Goal: Obtain resource: Download file/media

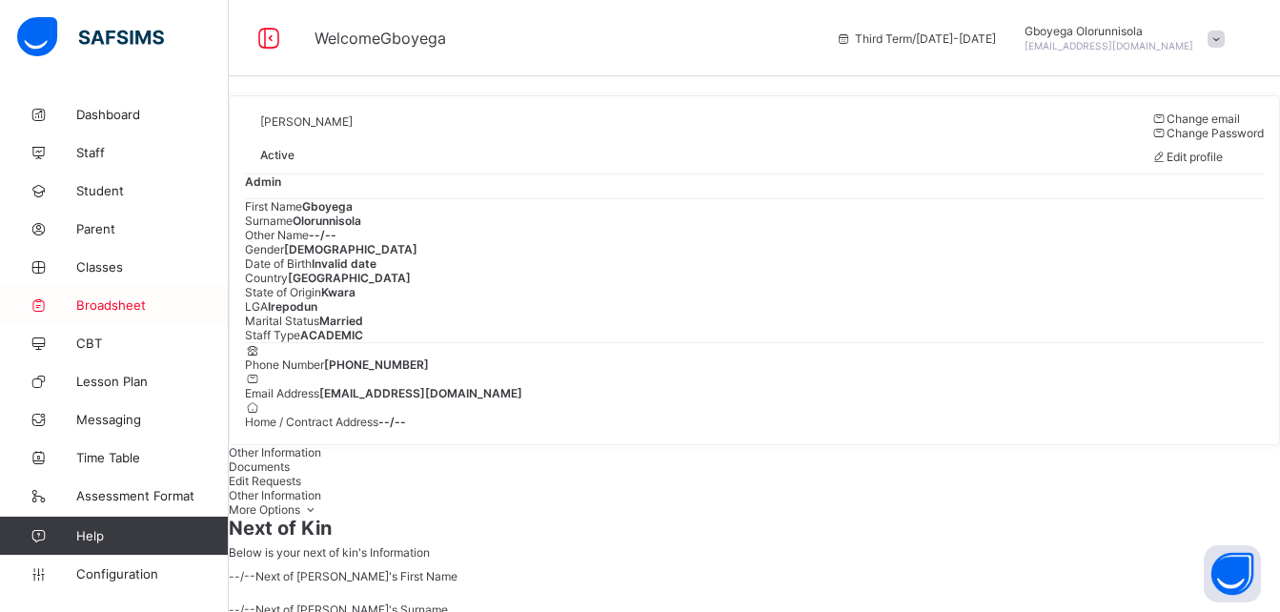
click at [113, 299] on span "Broadsheet" at bounding box center [152, 304] width 152 height 15
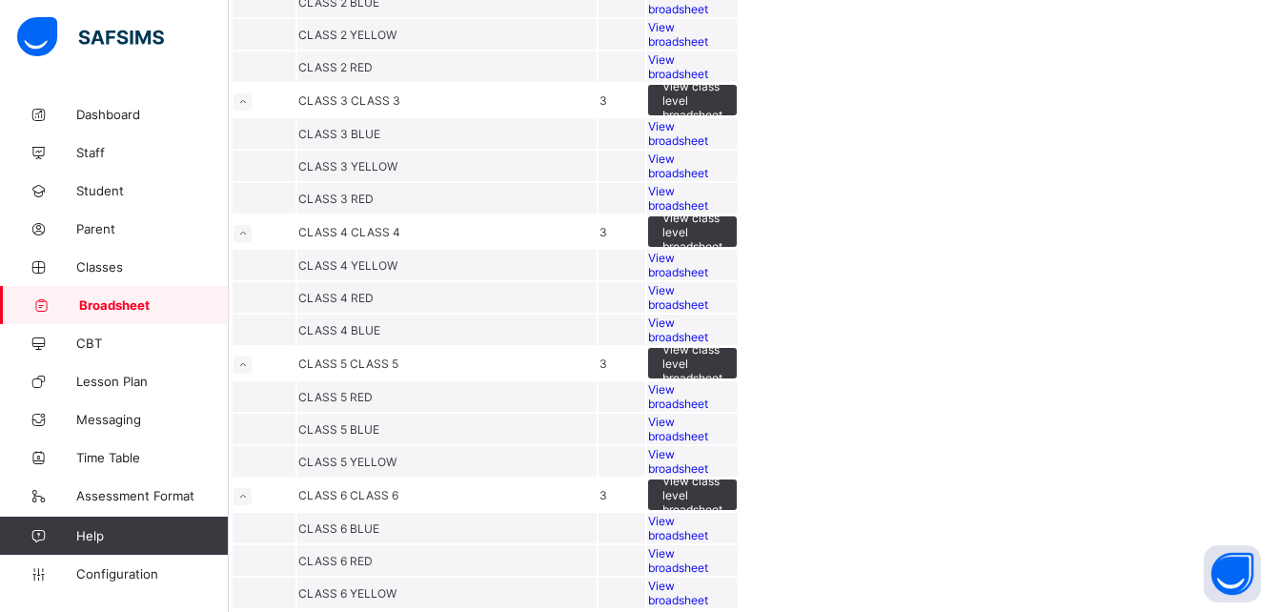
scroll to position [1121, 0]
click at [708, 279] on span "View broadsheet" at bounding box center [678, 265] width 60 height 29
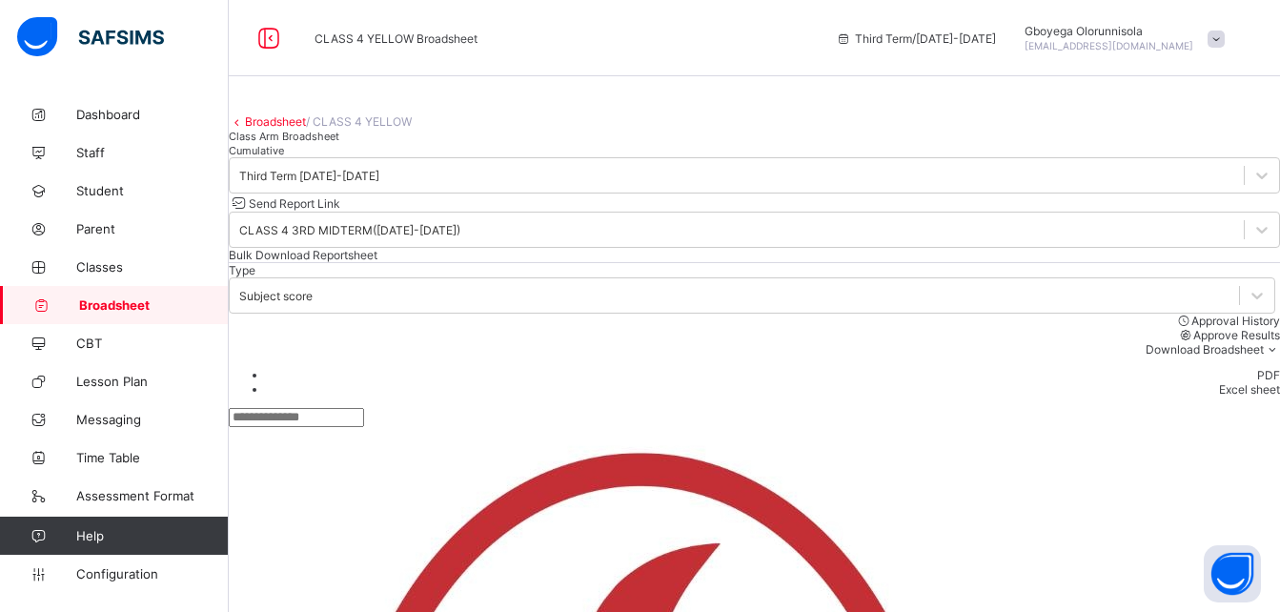
click at [421, 157] on div "Cumulative" at bounding box center [754, 150] width 1051 height 14
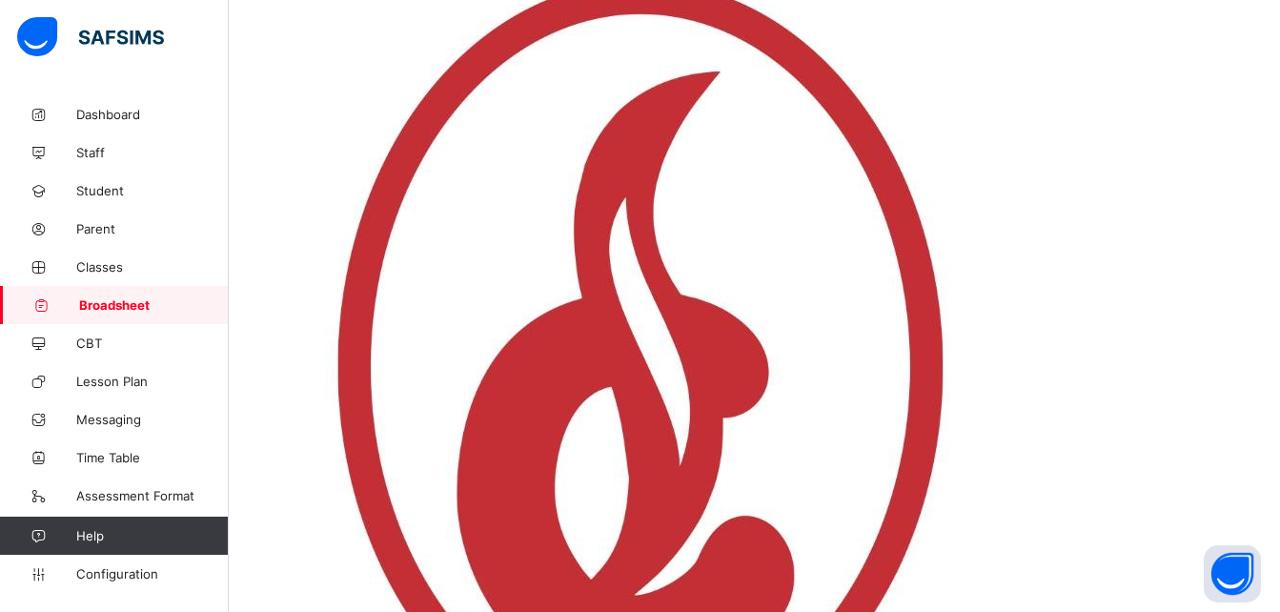
scroll to position [0, 38]
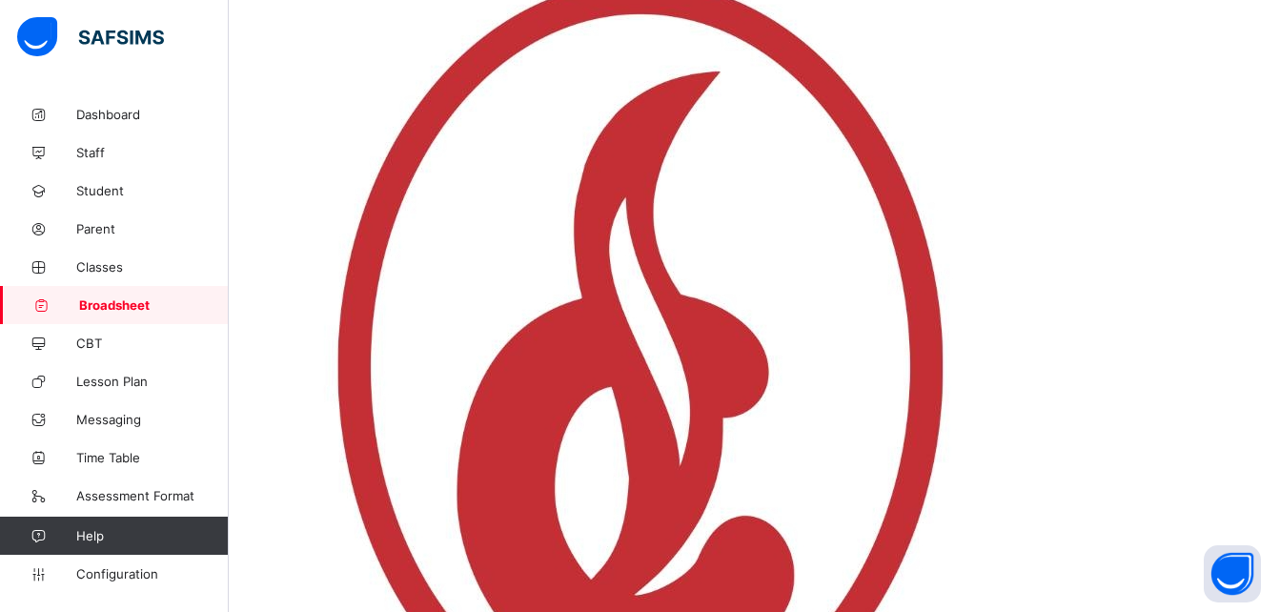
scroll to position [0, 0]
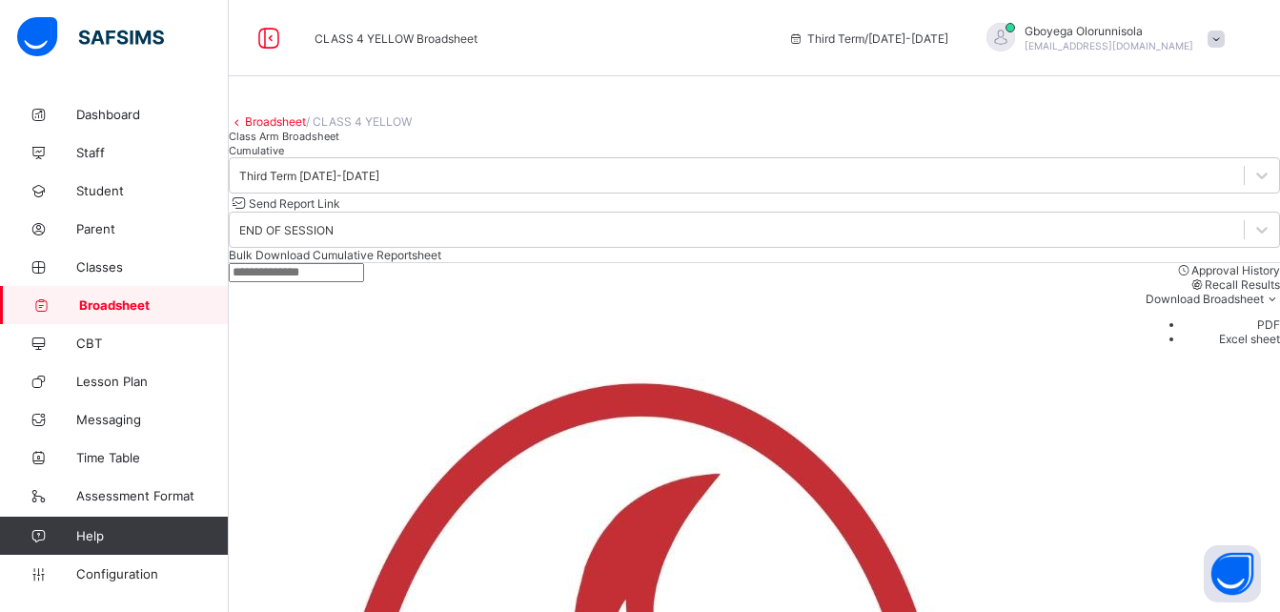
click at [306, 129] on link "Broadsheet" at bounding box center [275, 121] width 61 height 14
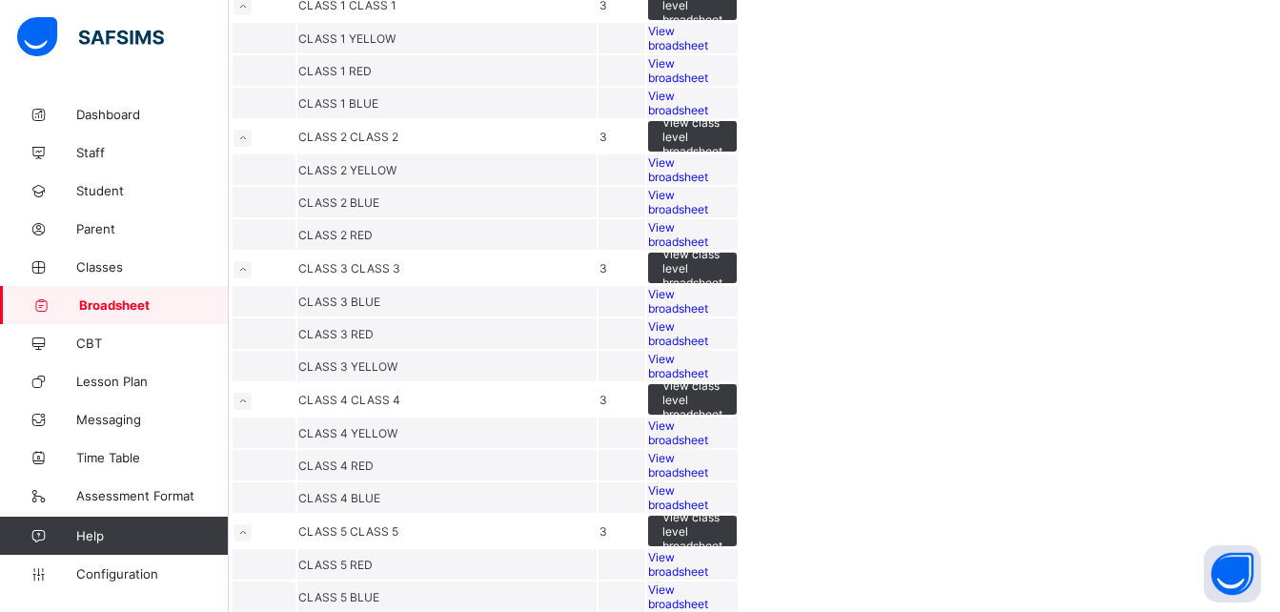
scroll to position [479, 0]
click at [708, 51] on span "View broadsheet" at bounding box center [678, 37] width 60 height 29
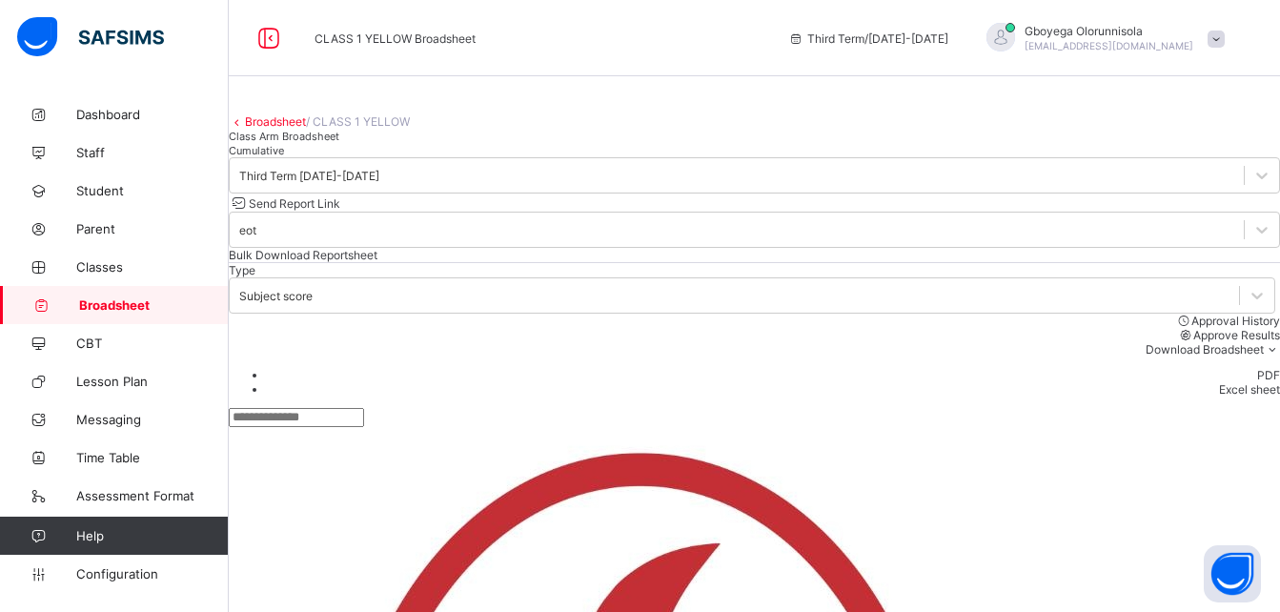
click at [416, 157] on div "Cumulative" at bounding box center [754, 150] width 1051 height 14
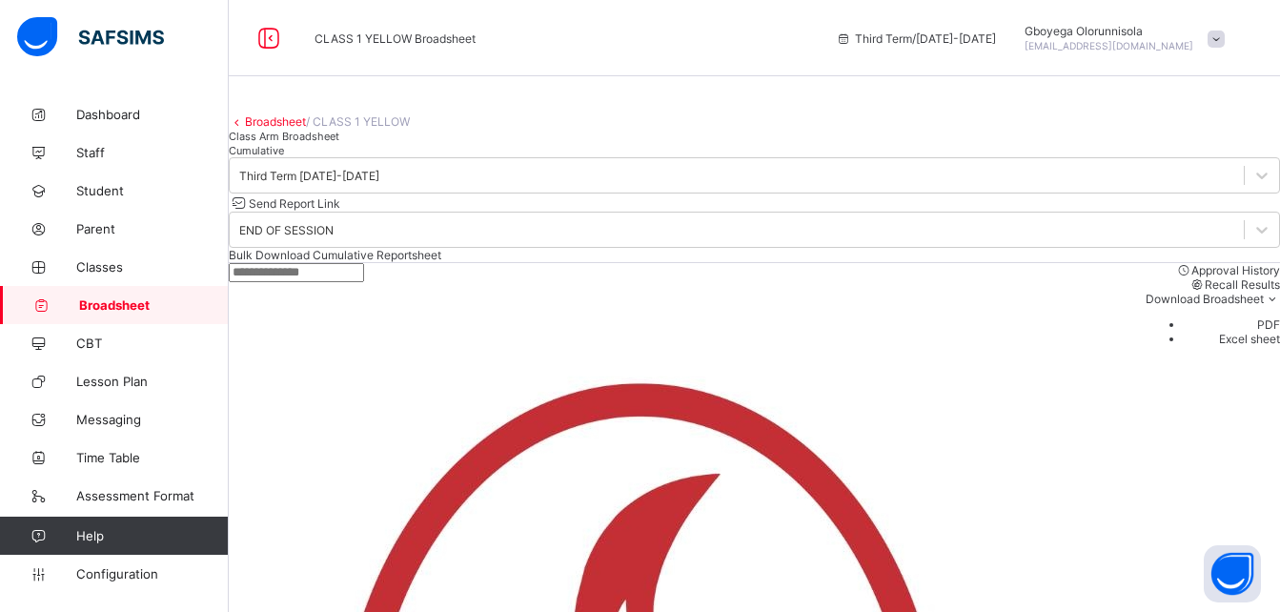
click at [428, 157] on div "Cumulative" at bounding box center [754, 150] width 1051 height 14
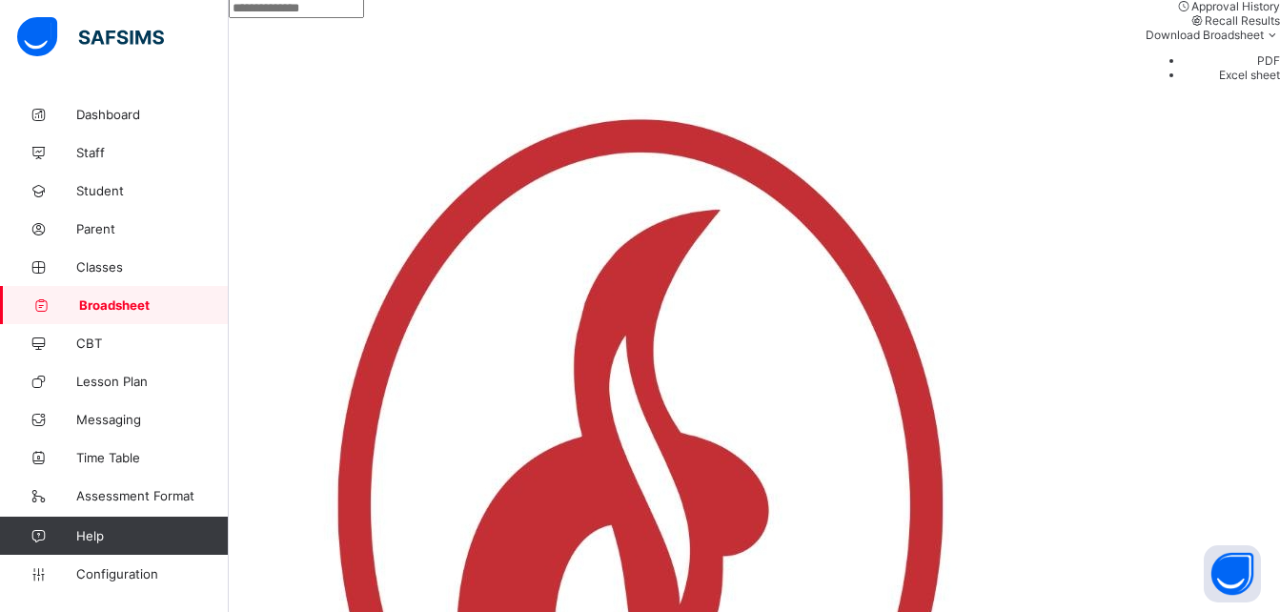
scroll to position [268, 0]
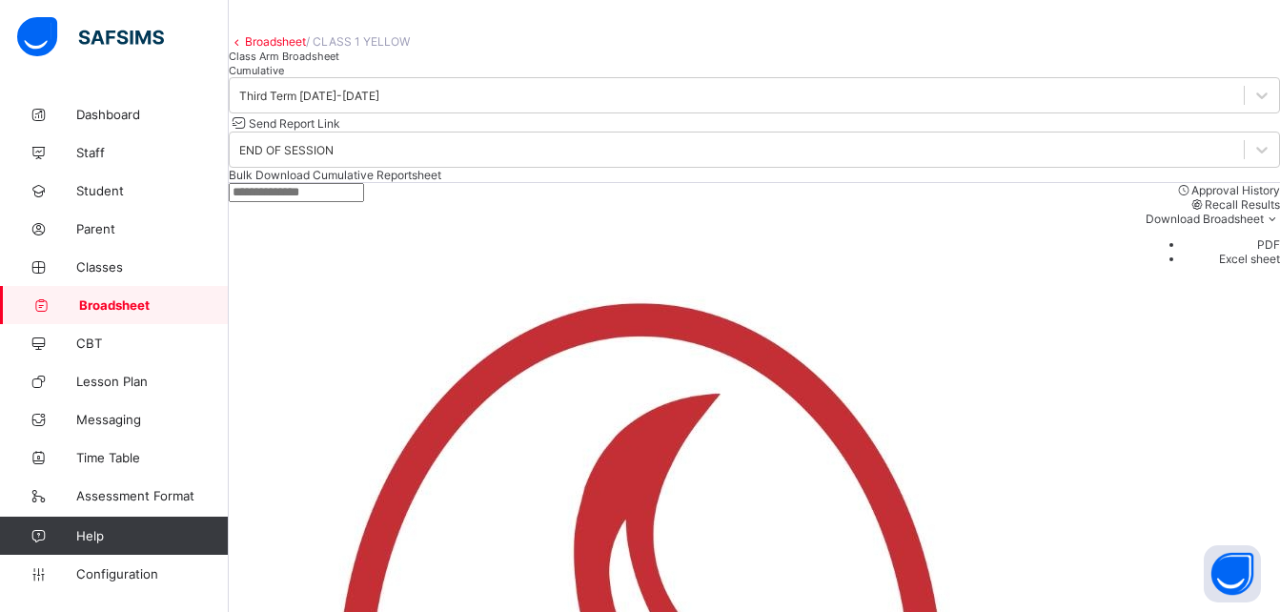
scroll to position [852, 0]
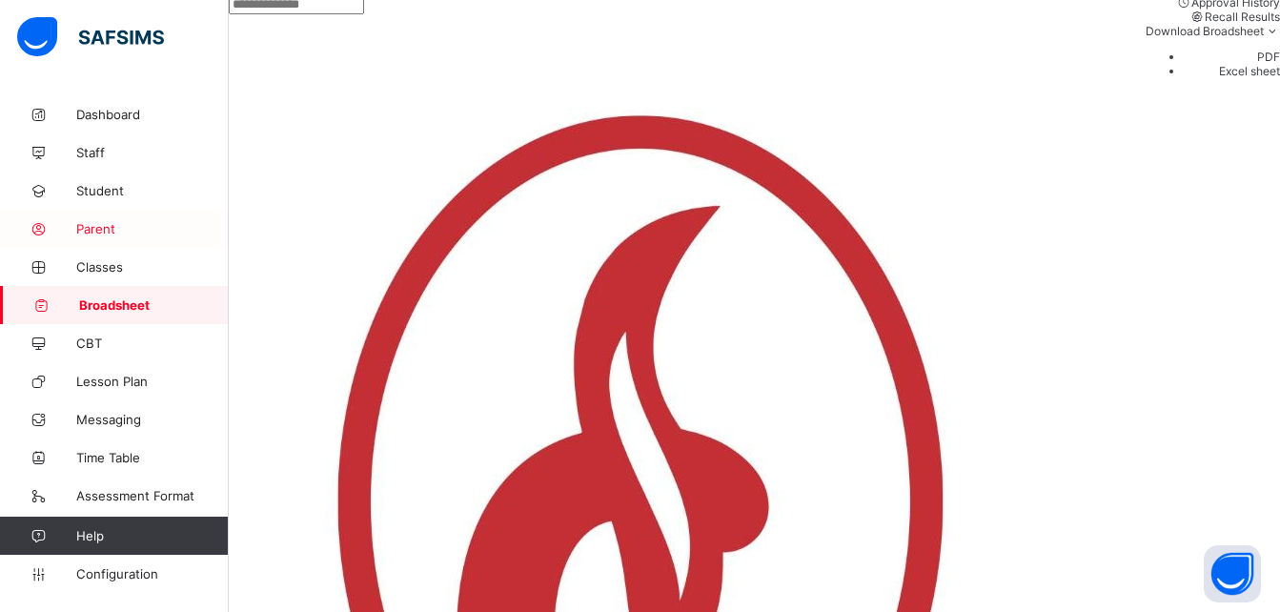
click at [94, 225] on span "Parent" at bounding box center [152, 228] width 152 height 15
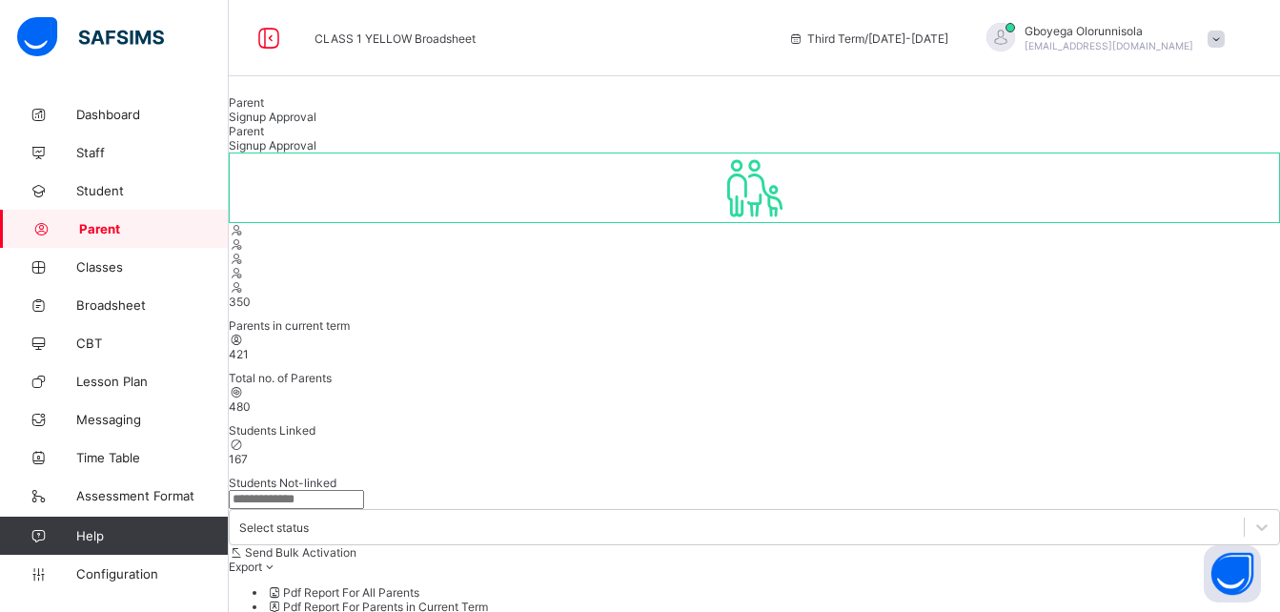
click at [326, 490] on input "text" at bounding box center [296, 499] width 135 height 19
paste input "**********"
drag, startPoint x: 359, startPoint y: 394, endPoint x: 624, endPoint y: 378, distance: 265.4
click at [624, 490] on div "**********" at bounding box center [754, 594] width 1051 height 209
click at [304, 490] on input "**********" at bounding box center [296, 499] width 135 height 19
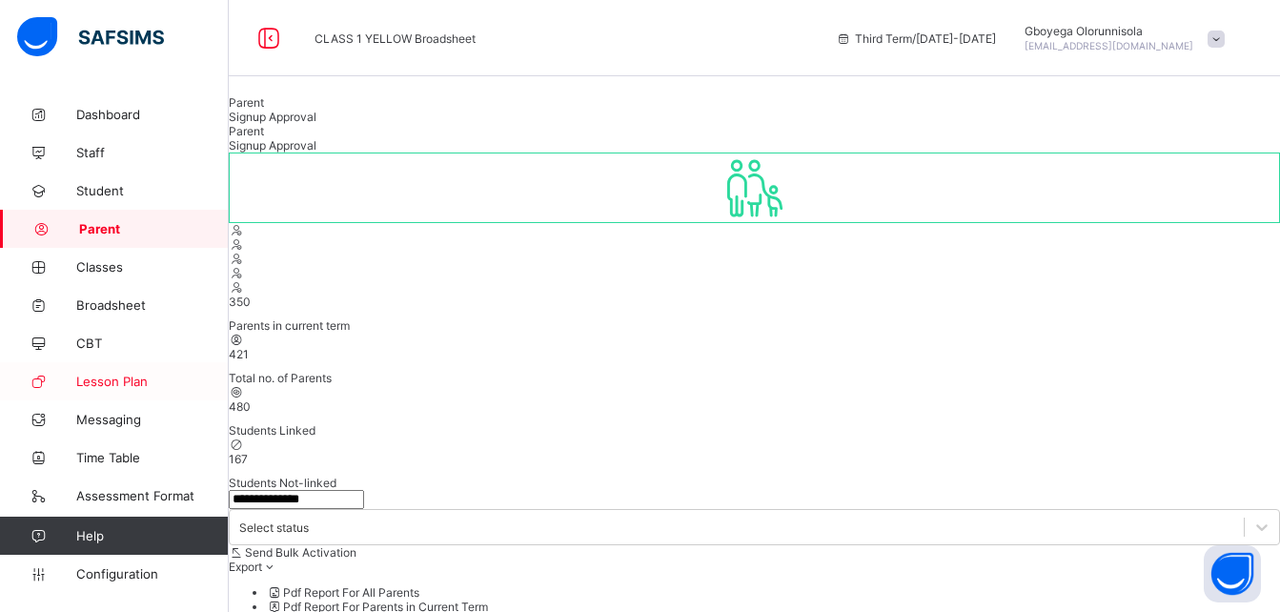
drag, startPoint x: 304, startPoint y: 392, endPoint x: 164, endPoint y: 367, distance: 142.3
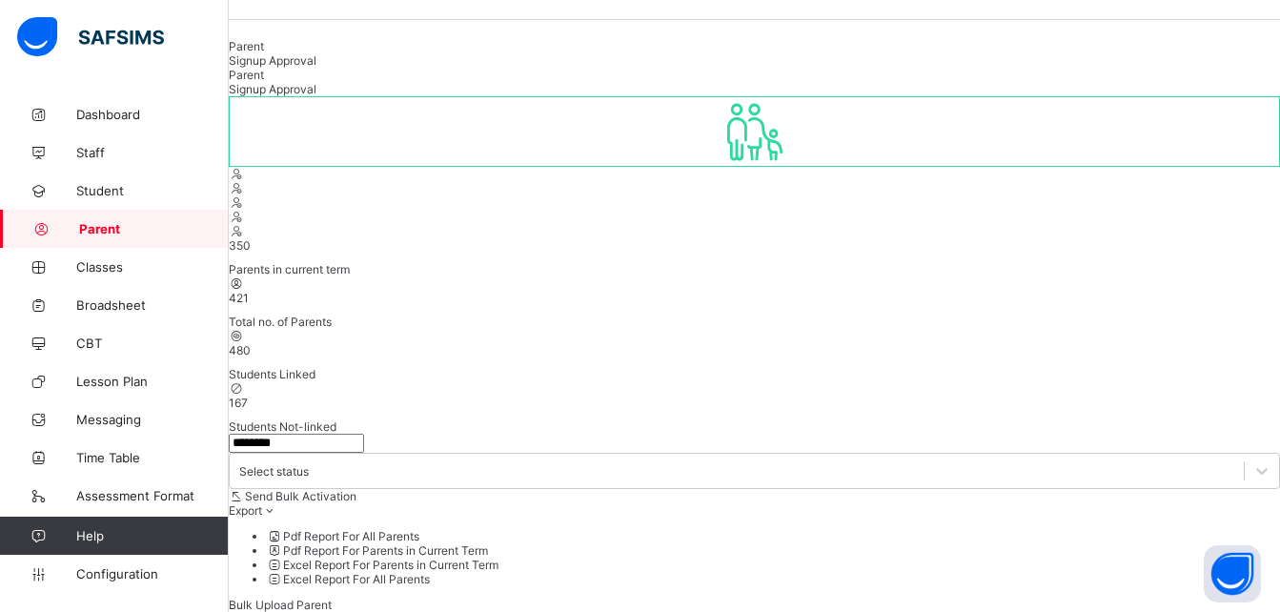
type input "********"
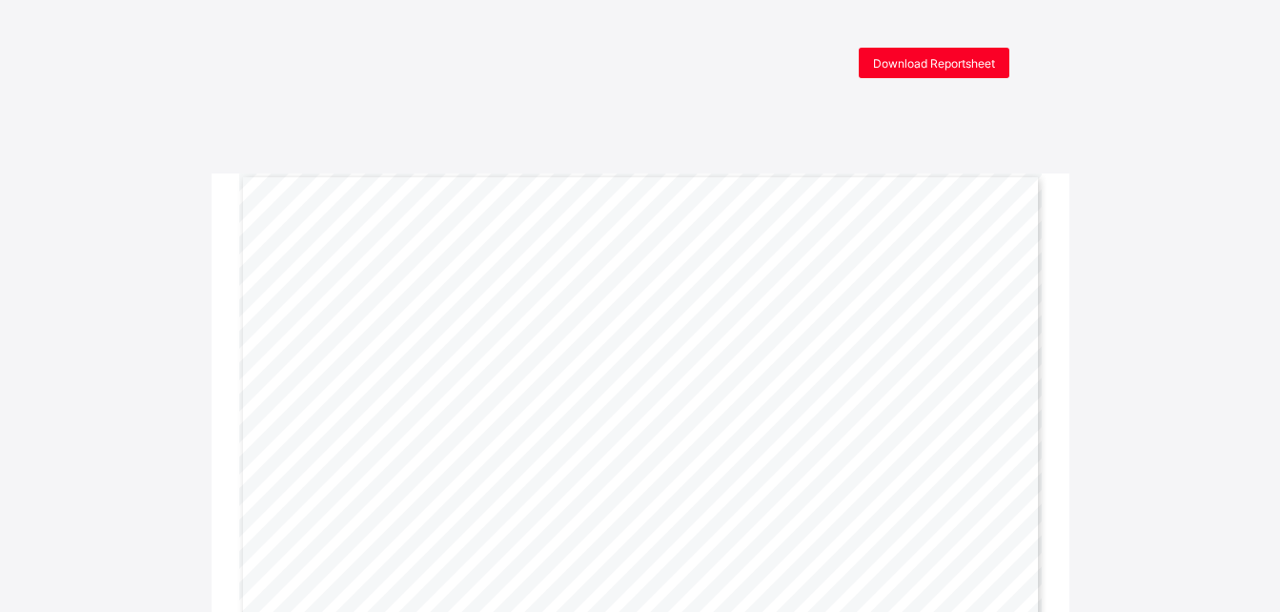
click at [952, 57] on span "Download Reportsheet" at bounding box center [934, 63] width 122 height 14
click at [957, 56] on span "Download Reportsheet" at bounding box center [934, 63] width 122 height 14
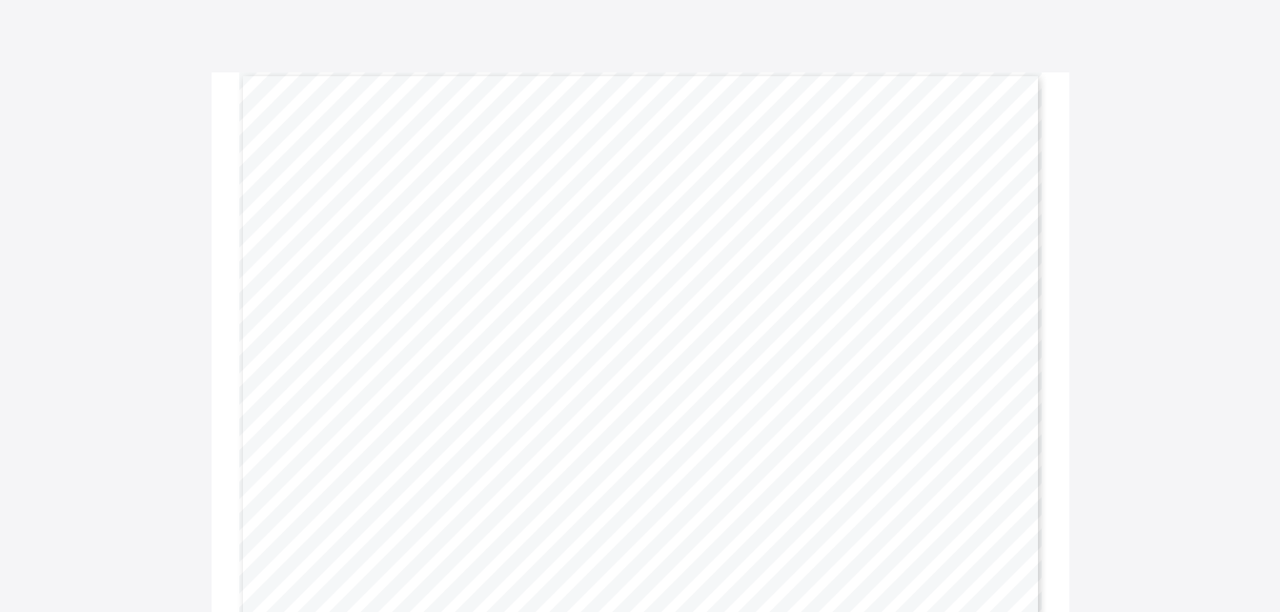
click at [1110, 249] on div "Download Reportsheet Page 1 Powered by Flexisaf Edusoft Limited | https://safsi…" at bounding box center [640, 577] width 1280 height 1261
